Goal: Navigation & Orientation: Understand site structure

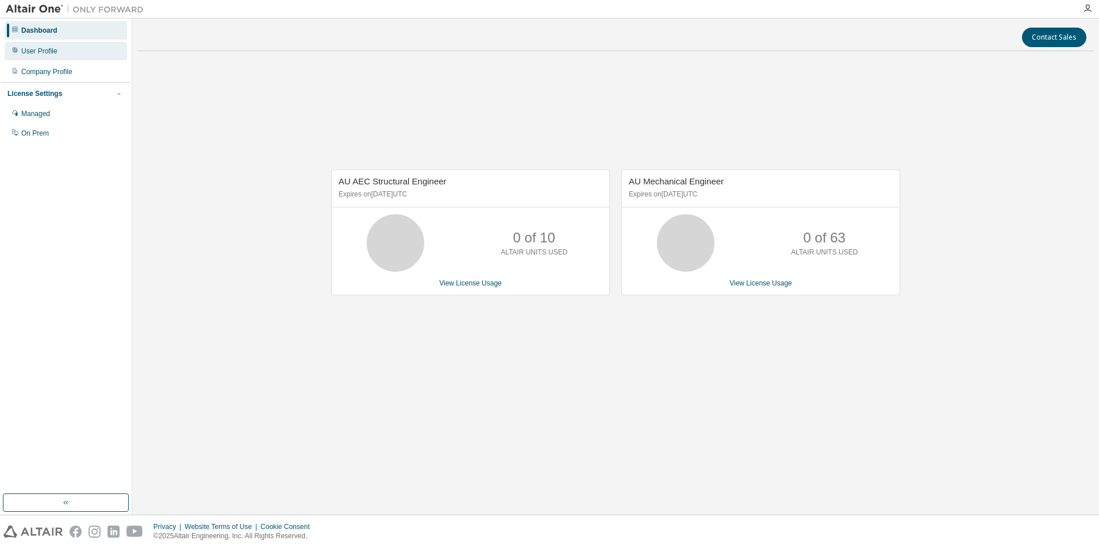
click at [48, 48] on div "User Profile" at bounding box center [39, 51] width 36 height 9
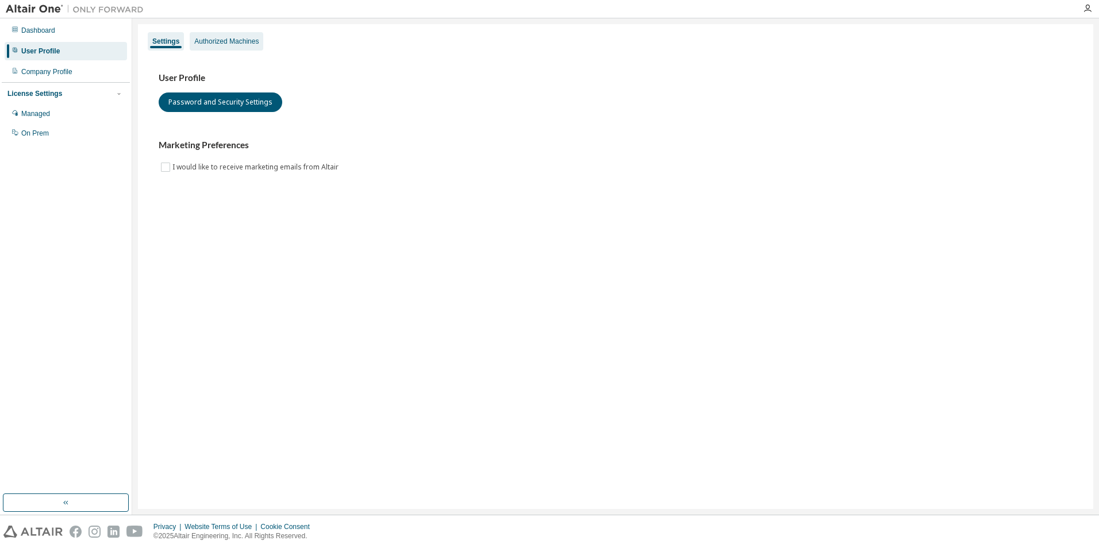
click at [215, 41] on div "Authorized Machines" at bounding box center [226, 41] width 64 height 9
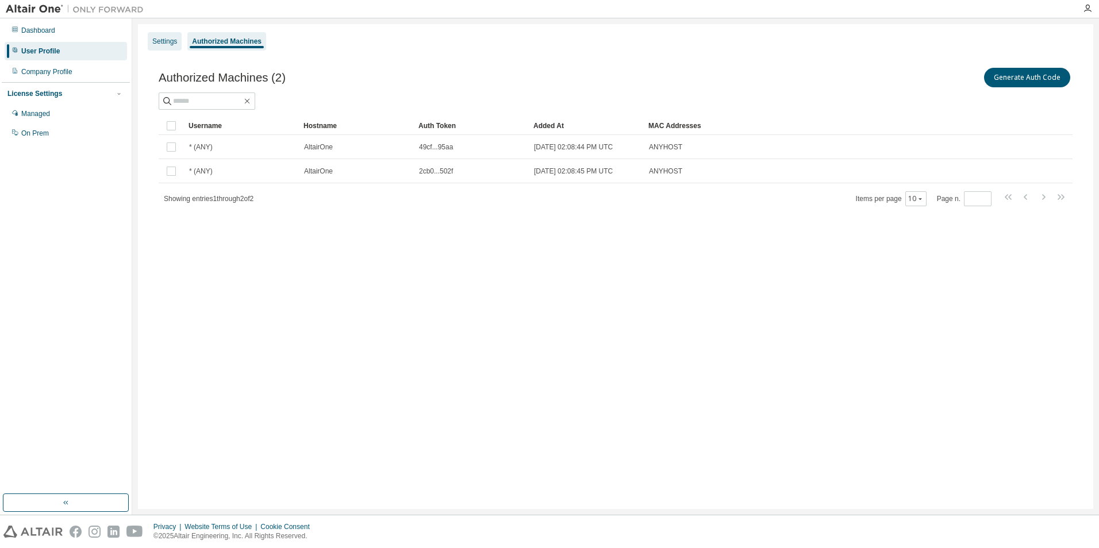
click at [180, 43] on div "Settings" at bounding box center [165, 41] width 34 height 18
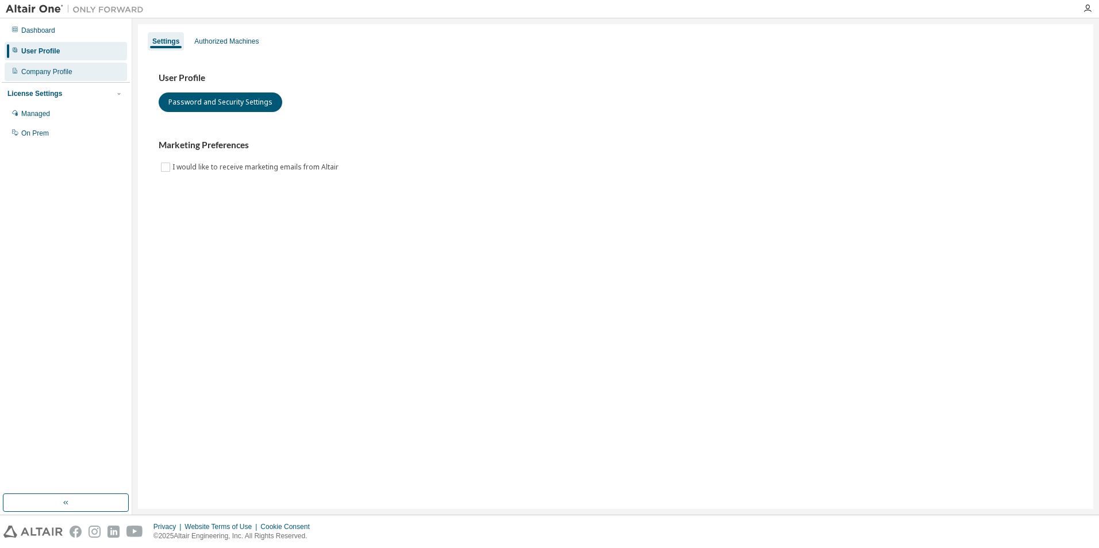
click at [90, 67] on div "Company Profile" at bounding box center [66, 72] width 122 height 18
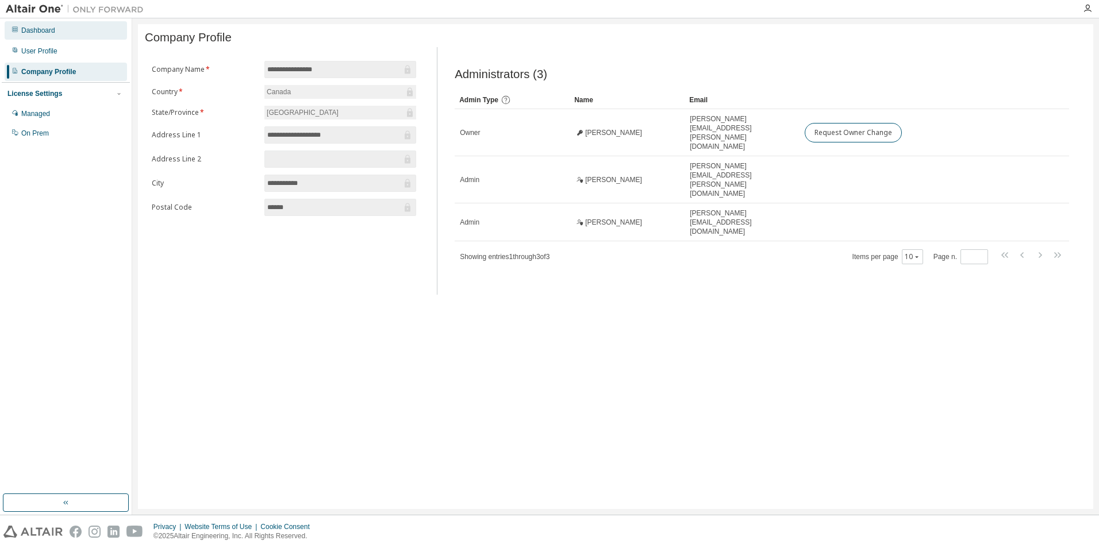
click at [60, 29] on div "Dashboard" at bounding box center [66, 30] width 122 height 18
